Goal: Check status: Check status

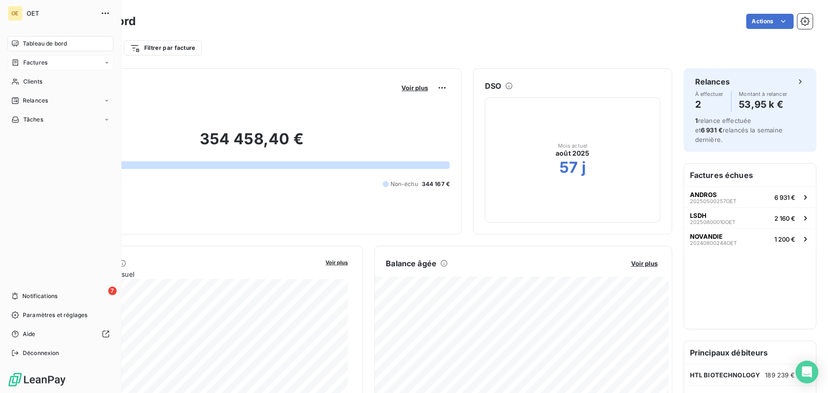
click at [22, 65] on div "Factures" at bounding box center [29, 62] width 36 height 9
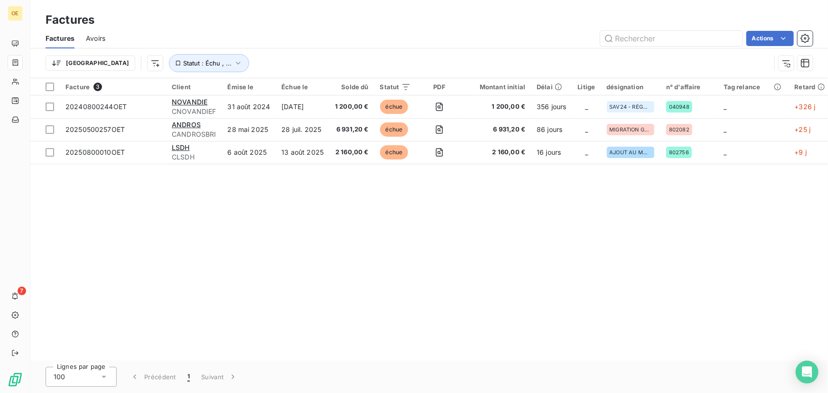
click at [475, 199] on div "Facture 3 Client Émise le Échue le Solde dû Statut PDF Montant initial Délai Li…" at bounding box center [428, 219] width 797 height 282
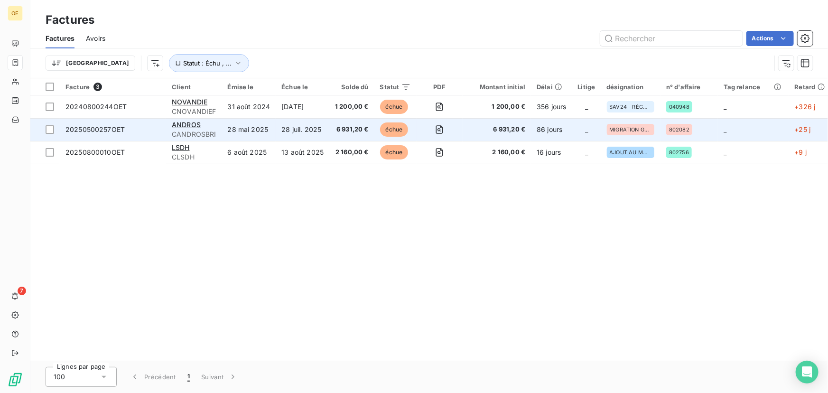
click at [229, 137] on td "28 mai 2025" at bounding box center [249, 129] width 54 height 23
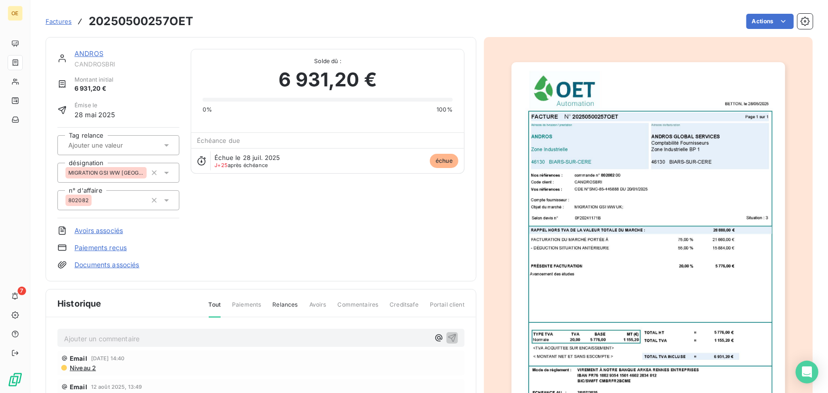
click at [368, 231] on div "ANDROS CANDROSBRI Montant initial 6 931,20 € Émise le [DATE] Tag relance désign…" at bounding box center [260, 159] width 407 height 221
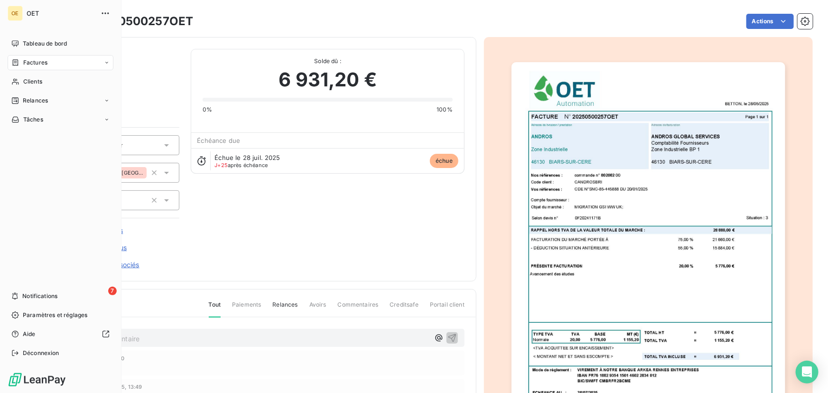
click at [28, 65] on span "Factures" at bounding box center [35, 62] width 24 height 9
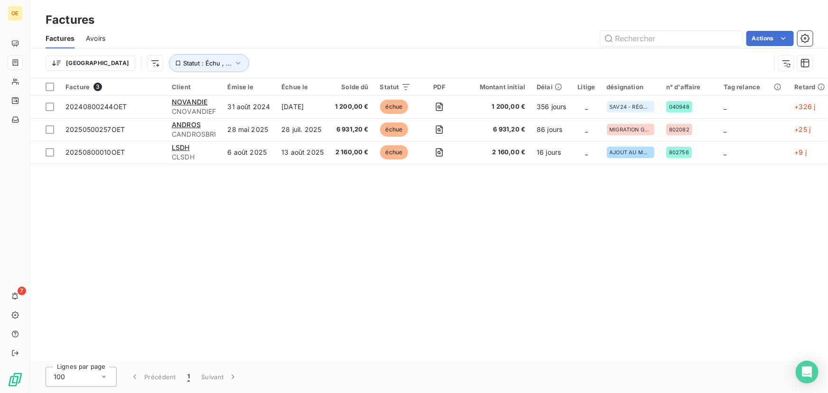
click at [249, 21] on div "Factures" at bounding box center [428, 19] width 797 height 17
click at [367, 186] on div "Facture 3 Client Émise le Échue le Solde dû Statut PDF Montant initial Délai Li…" at bounding box center [428, 219] width 797 height 282
click at [281, 189] on div "Facture 3 Client Émise le Échue le Solde dû Statut PDF Montant initial Délai Li…" at bounding box center [428, 219] width 797 height 282
